Goal: Navigation & Orientation: Find specific page/section

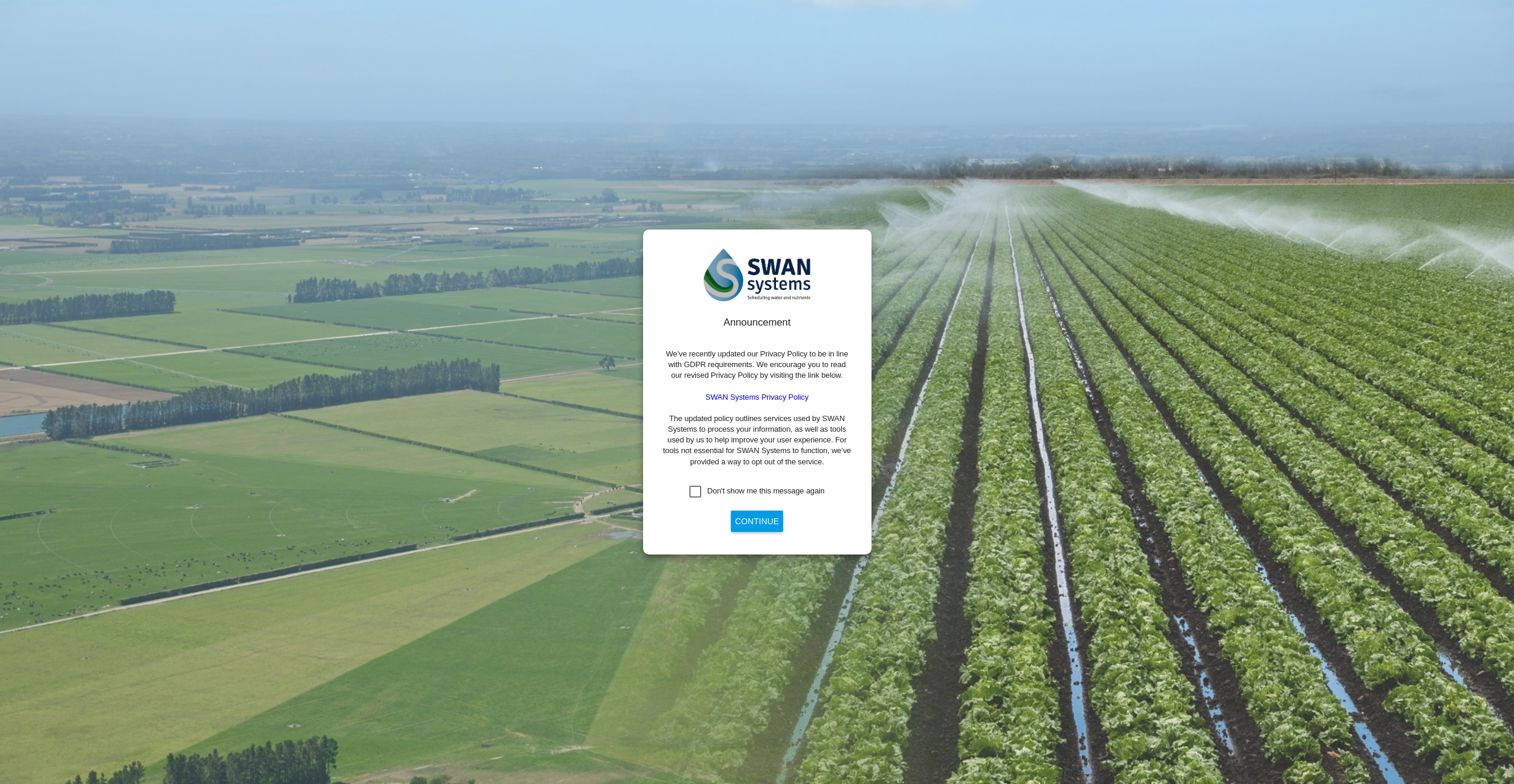
click at [694, 494] on div "Don't show me this message again" at bounding box center [695, 492] width 12 height 12
click at [750, 518] on button "Continue" at bounding box center [757, 521] width 52 height 21
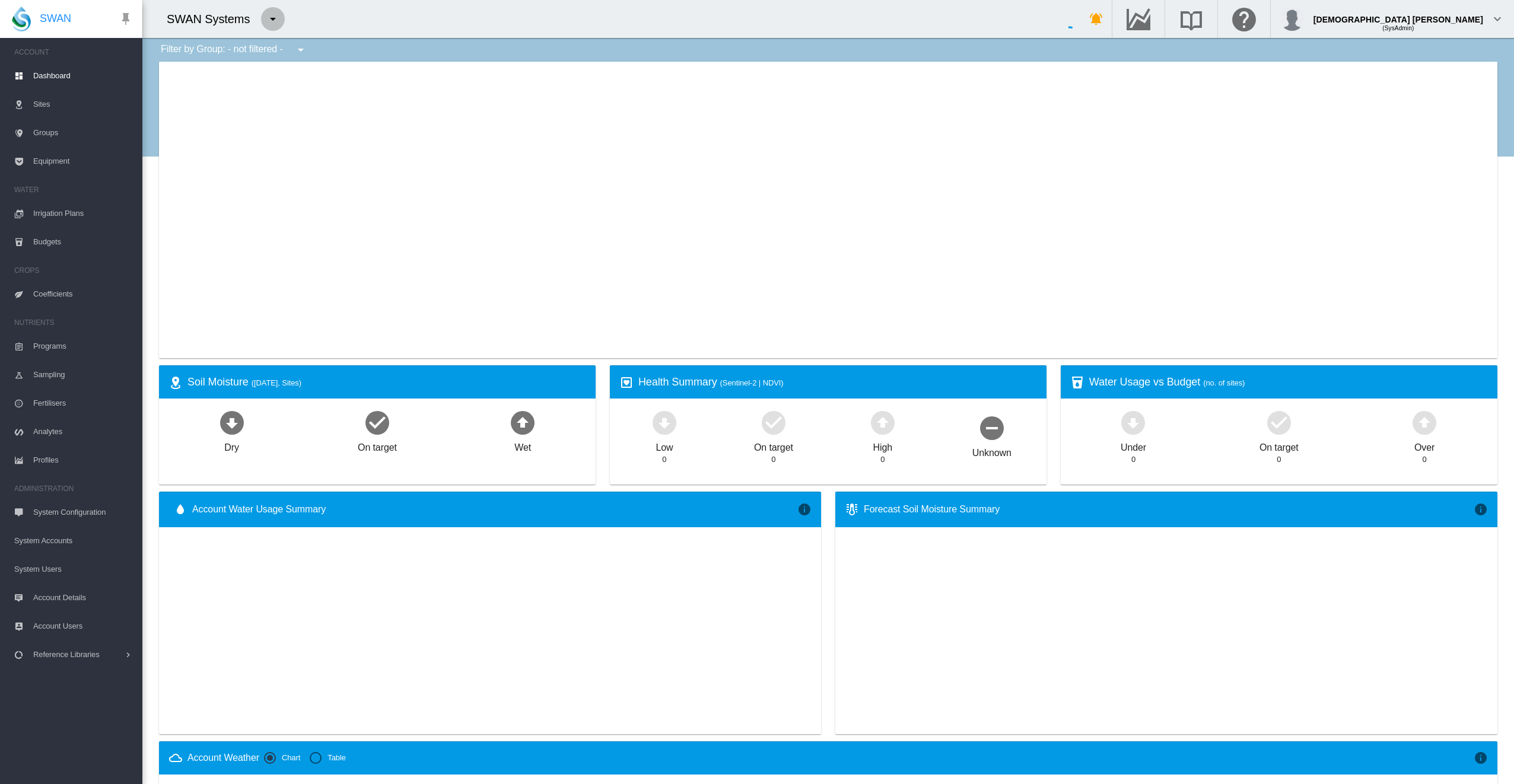
click at [269, 25] on md-icon "icon-menu-down" at bounding box center [273, 19] width 14 height 14
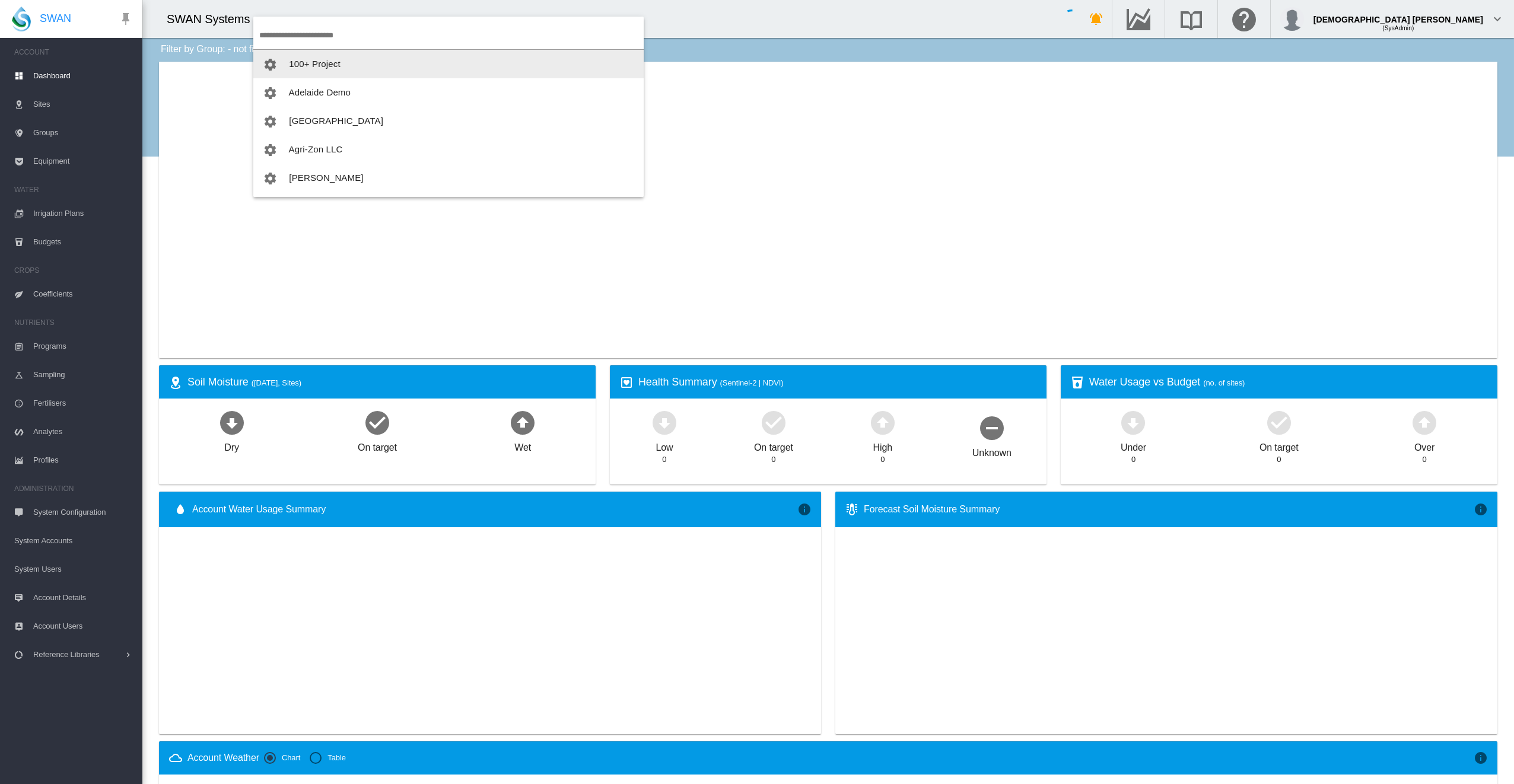
type input "**********"
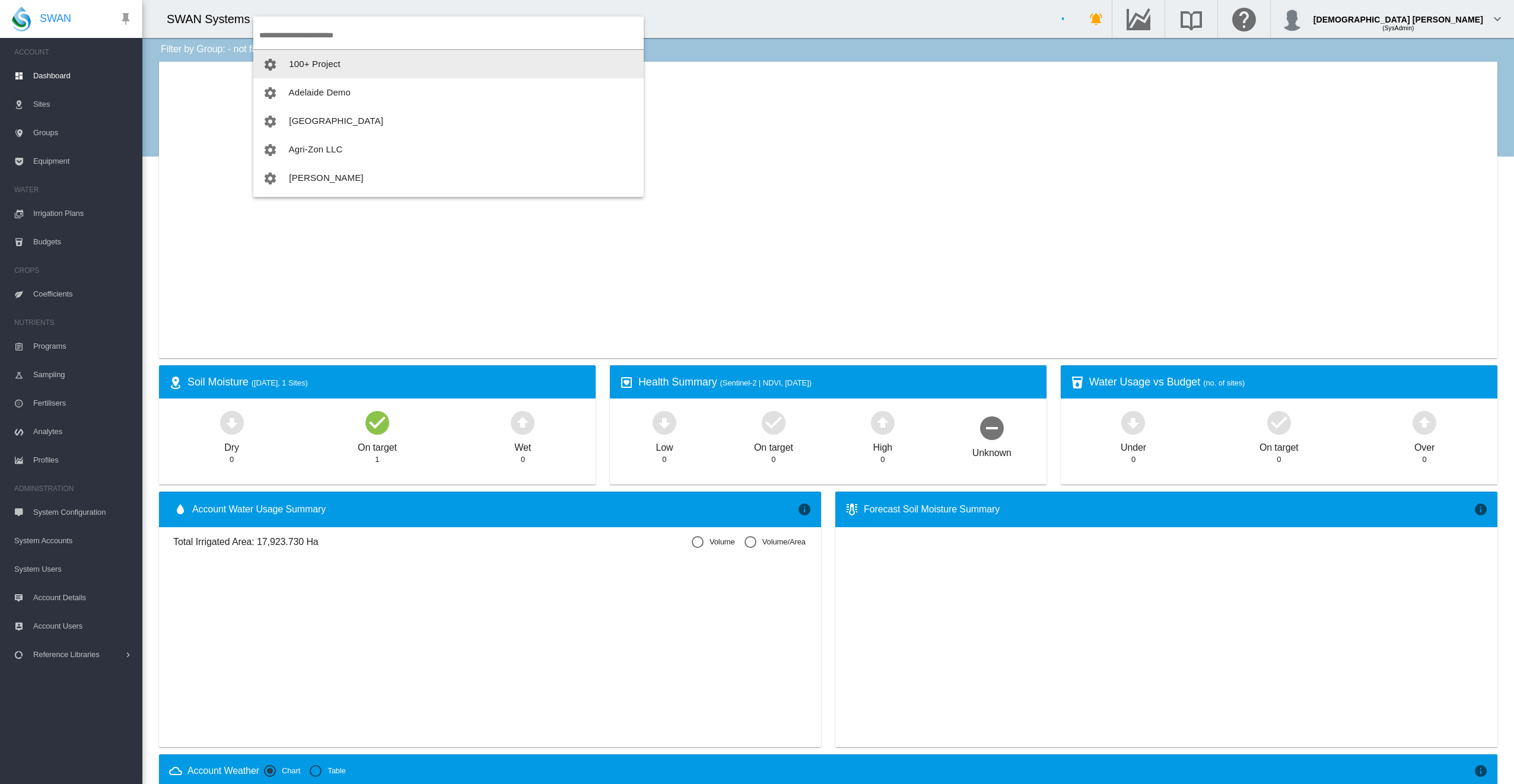
click at [337, 33] on input "search" at bounding box center [452, 35] width 385 height 28
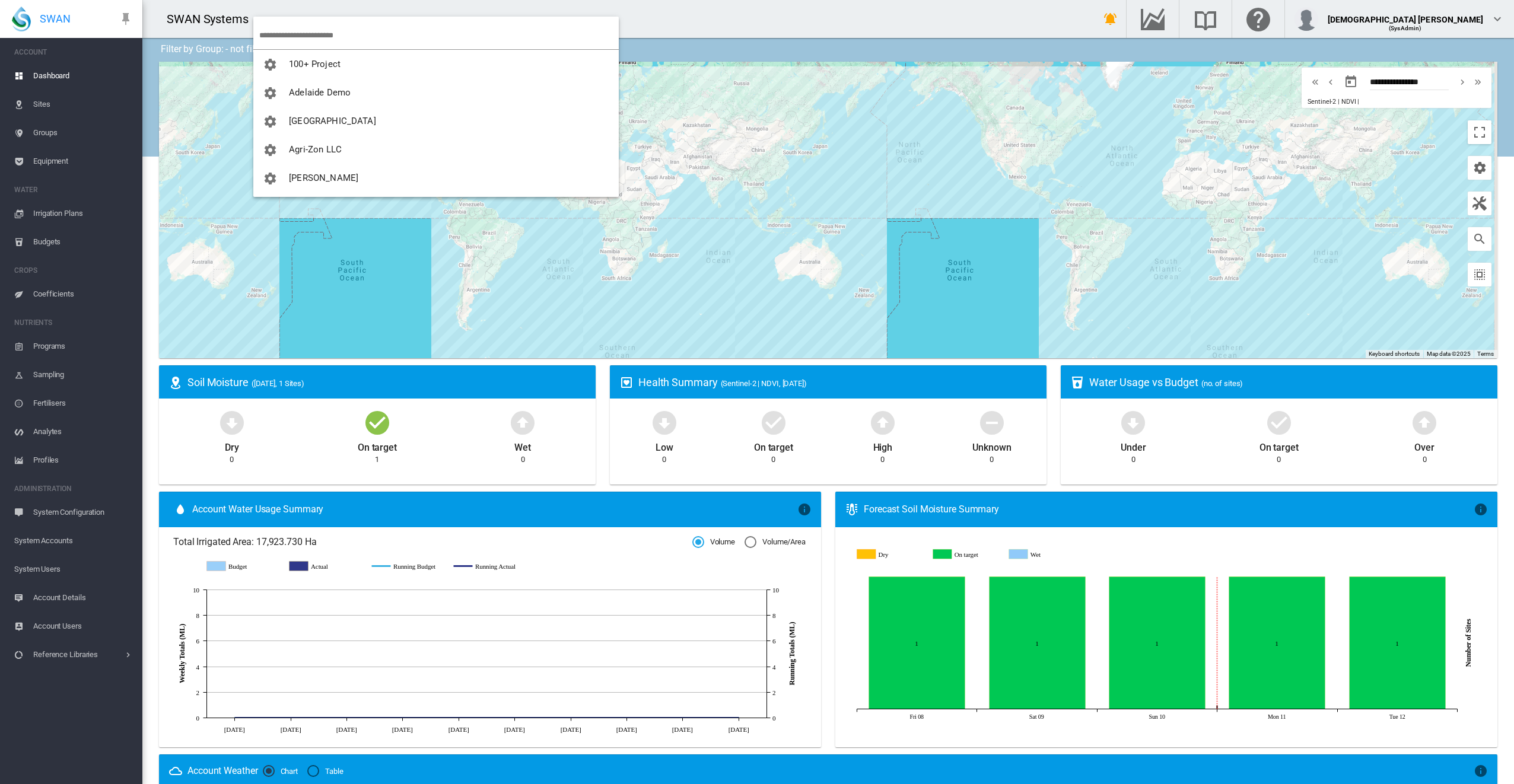
click at [551, 18] on md-backdrop at bounding box center [757, 392] width 1514 height 784
